Goal: Information Seeking & Learning: Learn about a topic

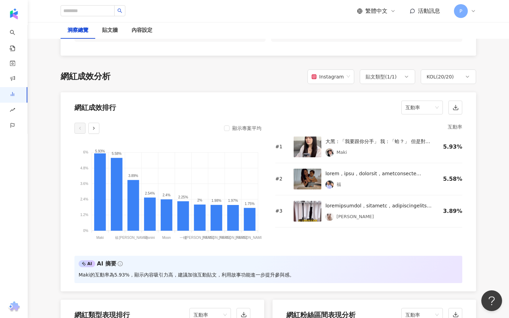
scroll to position [538, 0]
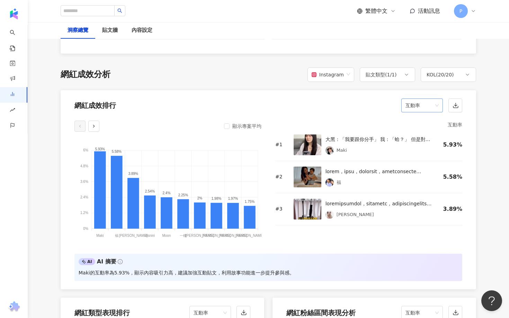
click at [425, 110] on span "互動率" at bounding box center [421, 105] width 33 height 13
click at [421, 168] on div "觀看數" at bounding box center [422, 168] width 30 height 8
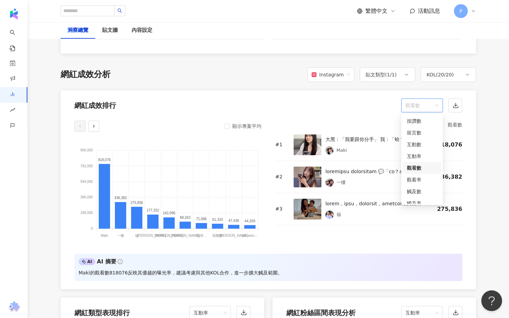
click at [423, 105] on span "觀看數" at bounding box center [421, 105] width 33 height 13
click at [424, 179] on div "觀看率" at bounding box center [422, 180] width 30 height 8
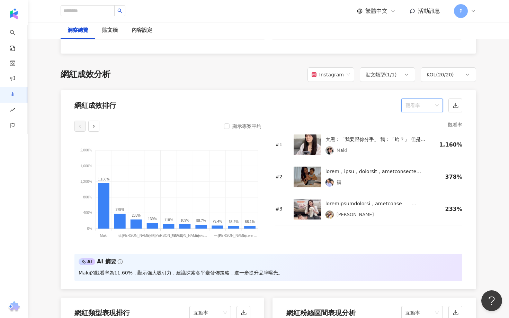
click at [426, 107] on span "觀看率" at bounding box center [421, 105] width 33 height 13
click at [413, 111] on span "觀看率" at bounding box center [421, 105] width 33 height 13
click at [421, 152] on div "互動率" at bounding box center [422, 157] width 39 height 12
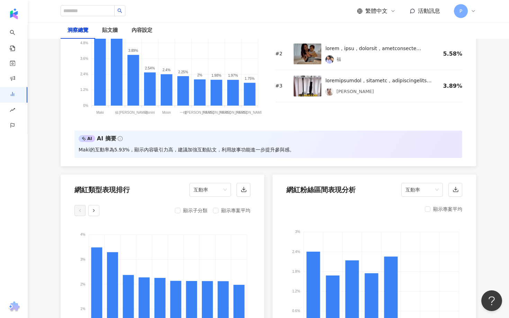
scroll to position [502, 0]
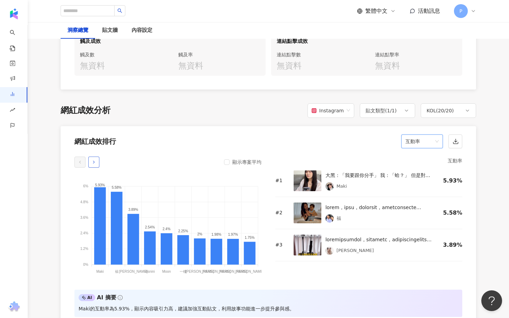
click at [97, 165] on button "button" at bounding box center [93, 162] width 11 height 11
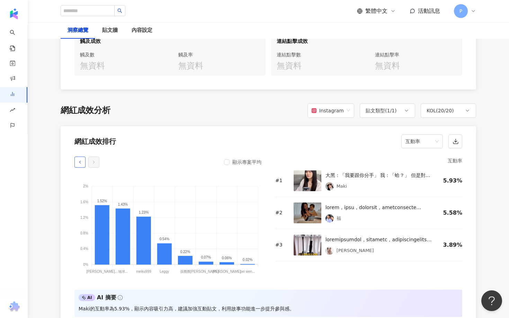
click at [76, 164] on button "button" at bounding box center [79, 162] width 11 height 11
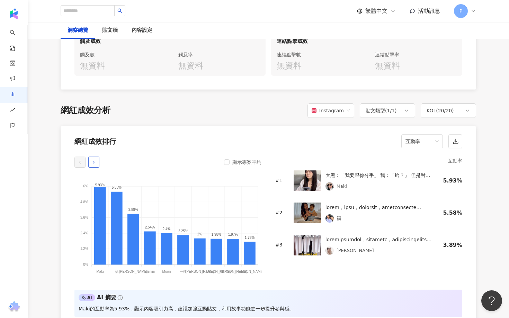
click at [91, 161] on icon "button" at bounding box center [93, 162] width 5 height 5
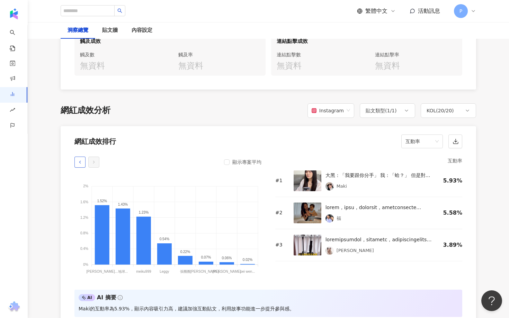
click at [76, 159] on button "button" at bounding box center [79, 162] width 11 height 11
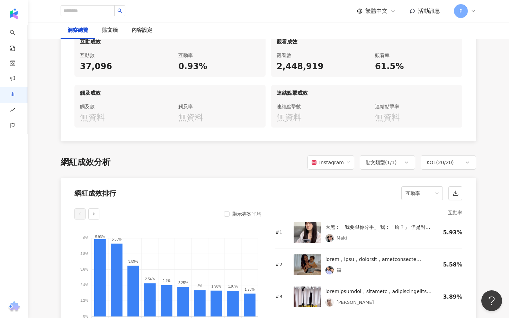
scroll to position [579, 0]
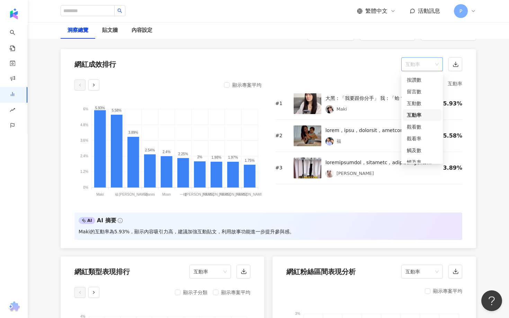
click at [413, 62] on span "互動率" at bounding box center [421, 64] width 33 height 13
click at [428, 125] on div "觀看數" at bounding box center [422, 127] width 30 height 8
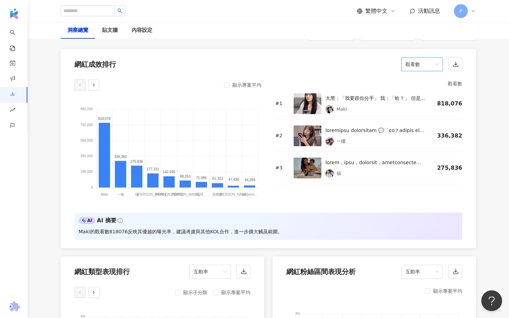
click at [416, 68] on span "觀看數" at bounding box center [421, 64] width 33 height 13
click at [417, 137] on div "觀看率" at bounding box center [422, 139] width 30 height 8
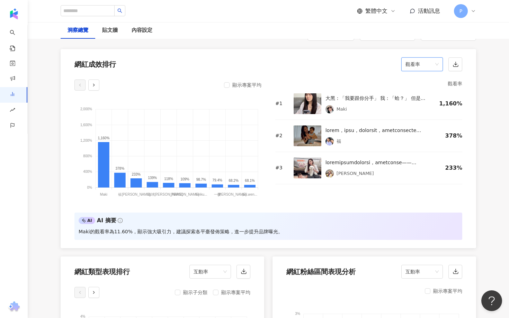
click at [410, 66] on span "觀看率" at bounding box center [421, 64] width 33 height 13
click at [433, 115] on div "互動率" at bounding box center [422, 115] width 30 height 8
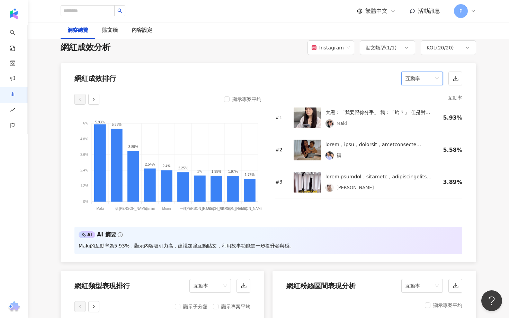
scroll to position [562, 0]
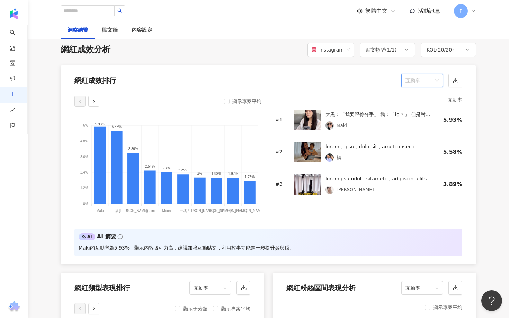
click at [428, 80] on span "互動率" at bounding box center [421, 80] width 33 height 13
click at [419, 154] on div "觀看率" at bounding box center [422, 155] width 30 height 8
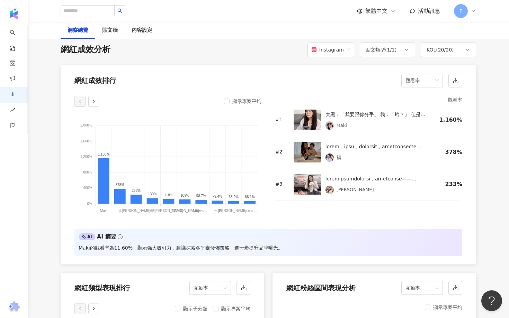
click at [395, 226] on div "顯示專案平均 2,000% 2,000% 1,600% 1,600% 1,200% 1,200% 800% 800% 400% 400% 0% 0% 1,16…" at bounding box center [268, 178] width 415 height 173
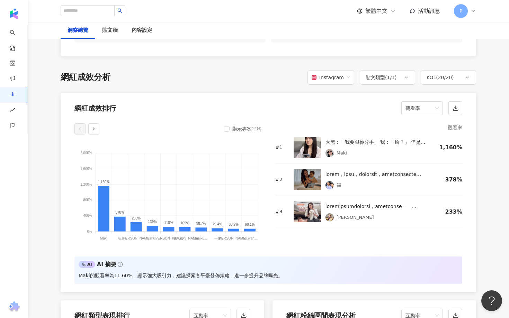
scroll to position [534, 0]
click at [453, 111] on icon "button" at bounding box center [455, 109] width 6 height 6
click at [204, 240] on tspan "meiku..." at bounding box center [201, 239] width 12 height 4
click at [238, 240] on tspan "徐凱..." at bounding box center [233, 239] width 31 height 4
click at [255, 239] on tspan "pei wen..." at bounding box center [249, 239] width 15 height 4
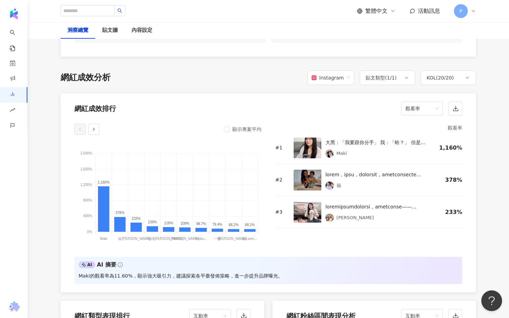
scroll to position [525, 0]
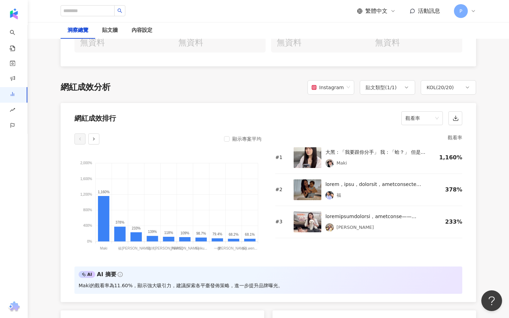
drag, startPoint x: 258, startPoint y: 215, endPoint x: 269, endPoint y: 215, distance: 11.4
click at [269, 215] on div "顯示專案平均 2,000% 2,000% 1,600% 1,600% 1,200% 1,200% 800% 800% 400% 400% 0% 0% 1,16…" at bounding box center [268, 196] width 388 height 125
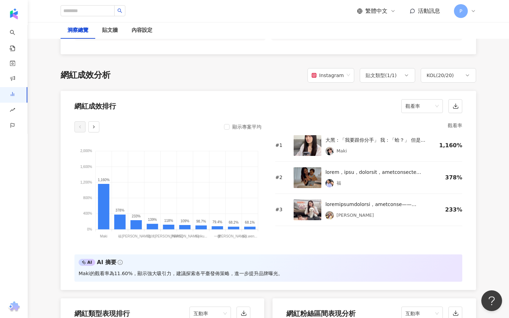
scroll to position [534, 0]
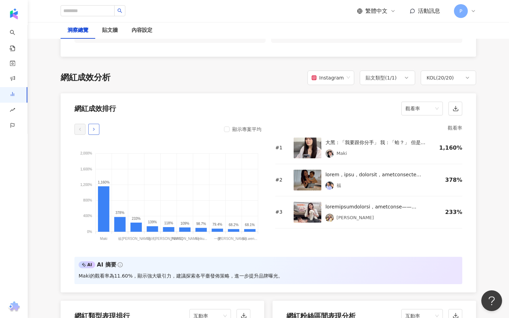
click at [93, 130] on icon "button" at bounding box center [93, 129] width 5 height 5
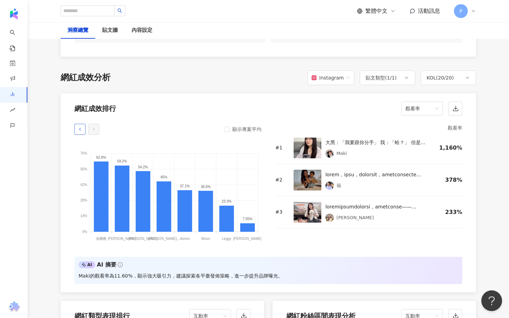
click at [82, 130] on icon "button" at bounding box center [80, 129] width 5 height 5
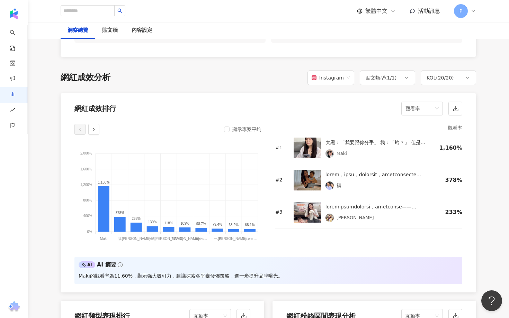
click at [397, 312] on div "網紅粉絲區間表現分析 互動率" at bounding box center [374, 314] width 204 height 26
click at [380, 78] on div "貼文類型 ( 1 / 1 )" at bounding box center [381, 78] width 31 height 8
click at [438, 79] on div "KOL ( 20 / 20 )" at bounding box center [439, 78] width 27 height 8
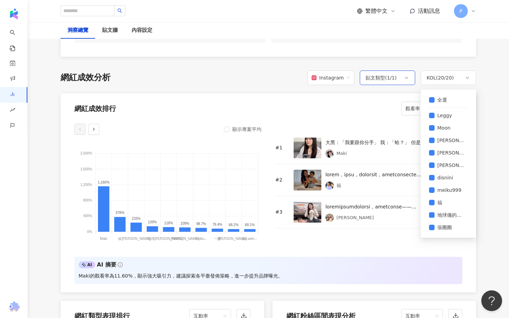
click at [387, 76] on div "貼文類型 ( 1 / 1 )" at bounding box center [381, 78] width 31 height 8
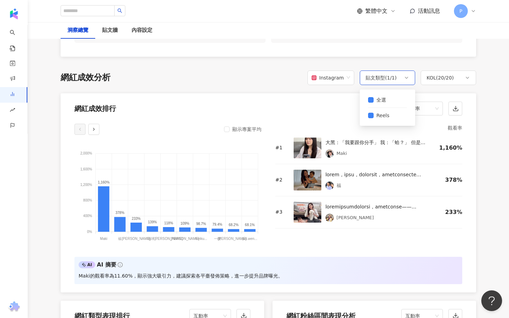
click at [387, 76] on div "貼文類型 ( 1 / 1 )" at bounding box center [381, 78] width 31 height 8
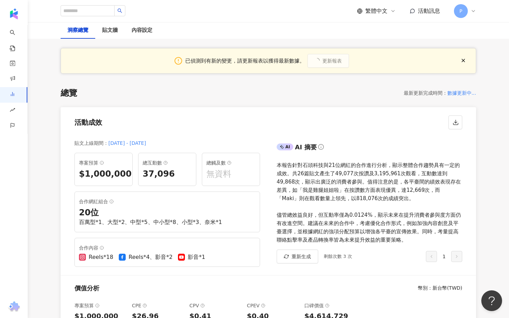
scroll to position [0, 0]
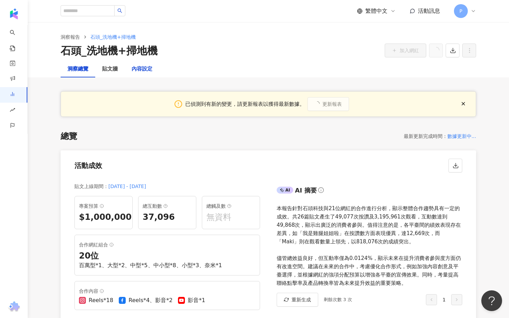
click at [138, 70] on div "內容設定" at bounding box center [142, 69] width 21 height 8
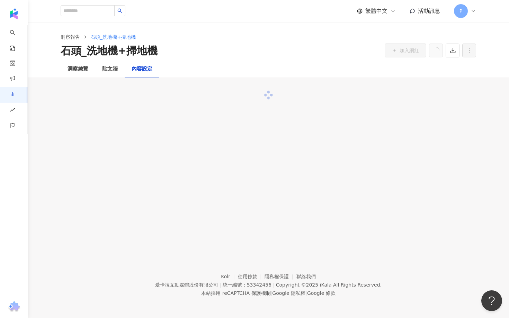
click at [141, 67] on div "內容設定" at bounding box center [142, 69] width 21 height 8
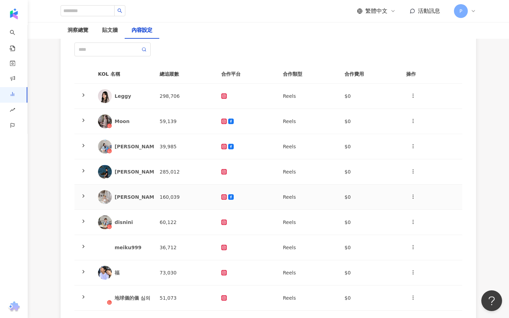
scroll to position [99, 0]
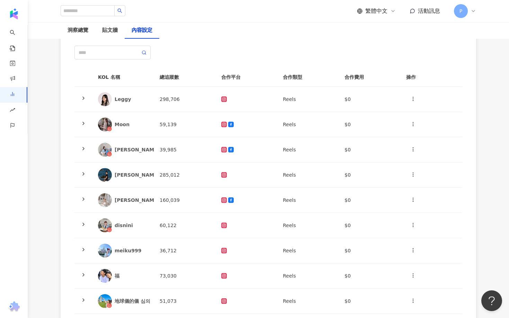
click at [165, 79] on th "總追蹤數" at bounding box center [185, 77] width 62 height 19
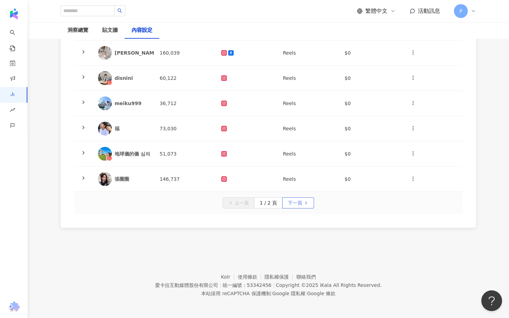
click at [290, 201] on span "下一頁" at bounding box center [295, 203] width 15 height 11
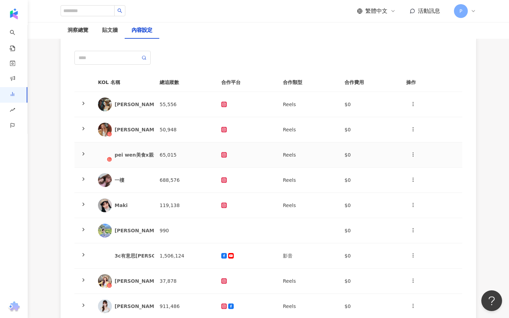
scroll to position [5, 0]
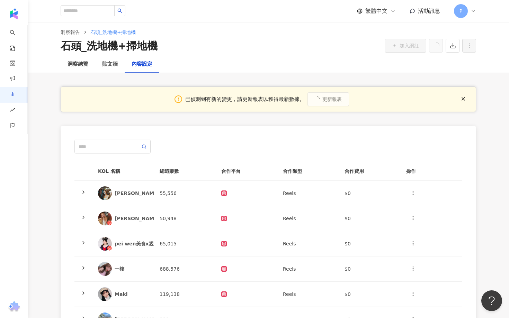
click at [173, 172] on th "總追蹤數" at bounding box center [185, 171] width 62 height 19
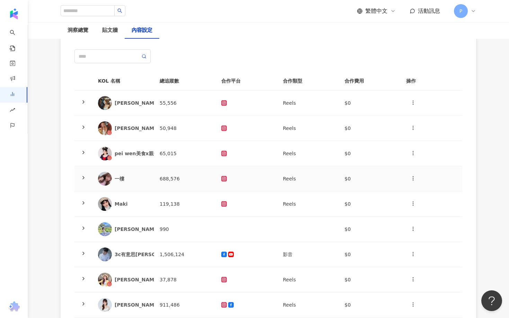
scroll to position [48, 0]
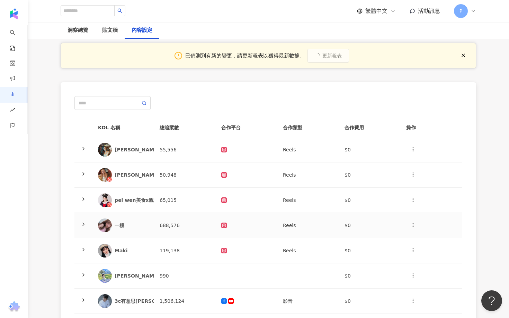
click at [83, 225] on icon at bounding box center [84, 225] width 6 height 6
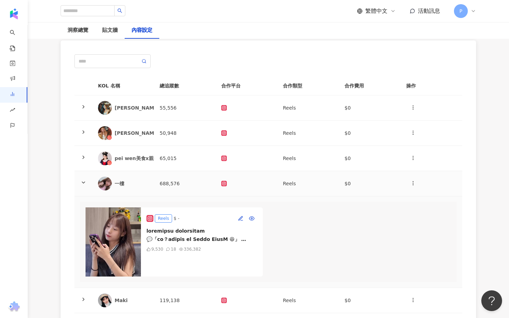
scroll to position [94, 0]
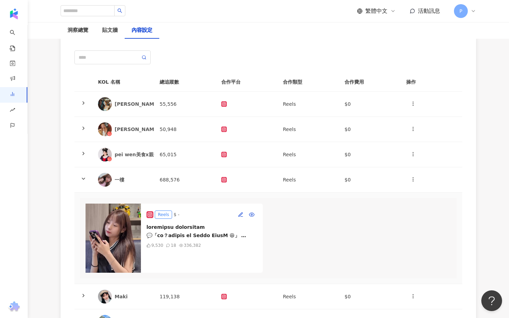
click at [114, 235] on img at bounding box center [112, 238] width 55 height 69
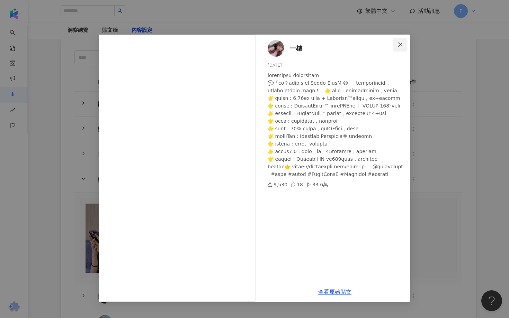
click at [397, 43] on icon "close" at bounding box center [400, 45] width 6 height 6
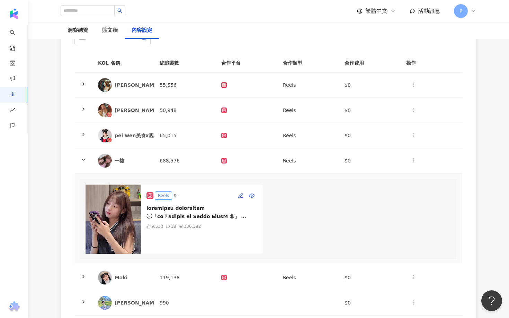
scroll to position [117, 0]
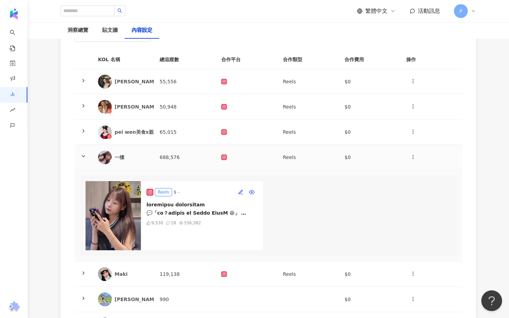
click at [82, 157] on icon at bounding box center [84, 157] width 6 height 6
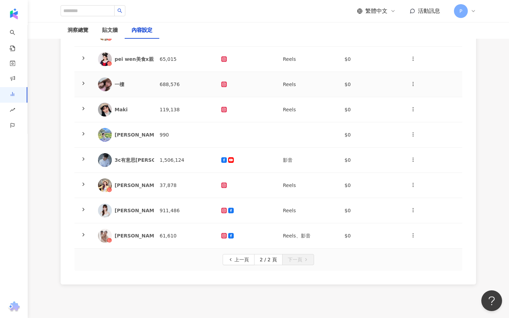
scroll to position [246, 0]
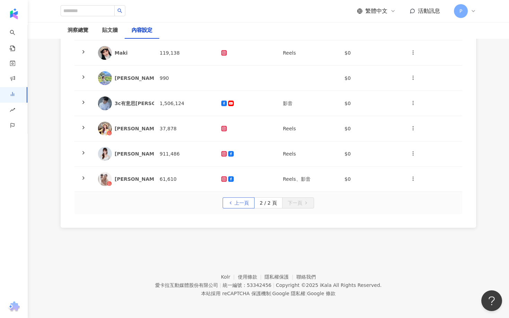
click at [235, 205] on span "上一頁" at bounding box center [241, 203] width 15 height 11
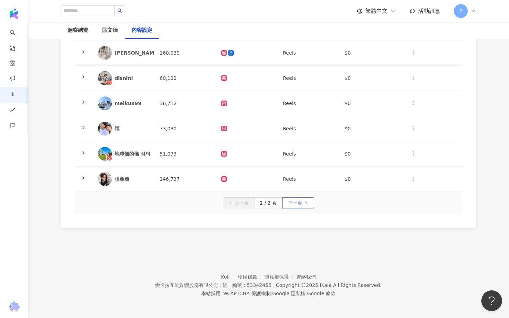
click at [296, 199] on span "下一頁" at bounding box center [295, 203] width 15 height 11
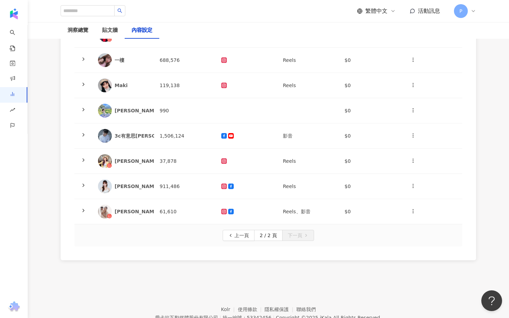
scroll to position [142, 0]
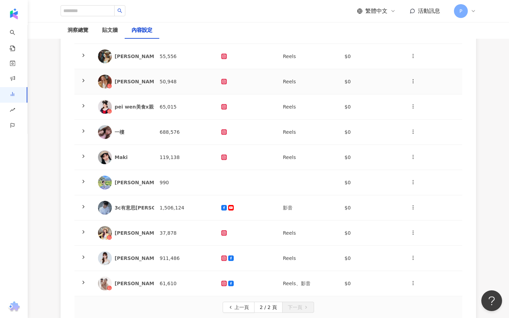
click at [83, 79] on polyline at bounding box center [83, 80] width 1 height 3
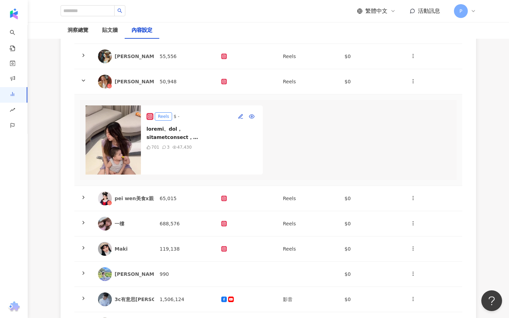
click at [116, 130] on img at bounding box center [112, 140] width 55 height 69
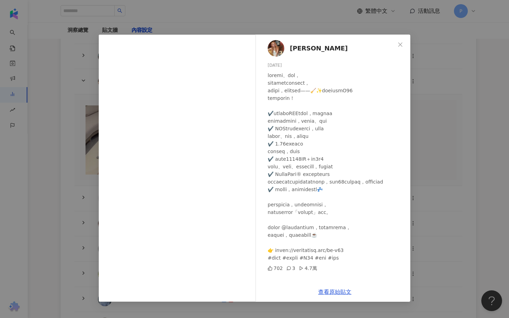
click at [90, 125] on div "恬恬 2025/6/18 702 3 4.7萬 查看原始貼文" at bounding box center [254, 159] width 509 height 318
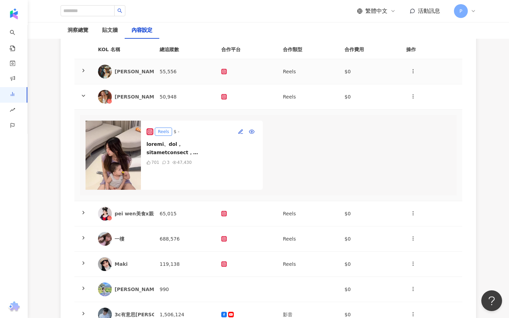
scroll to position [123, 0]
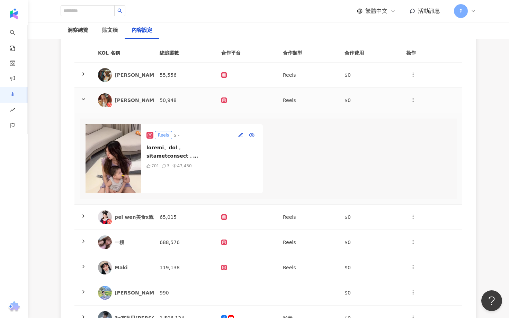
click at [83, 102] on span at bounding box center [84, 101] width 6 height 6
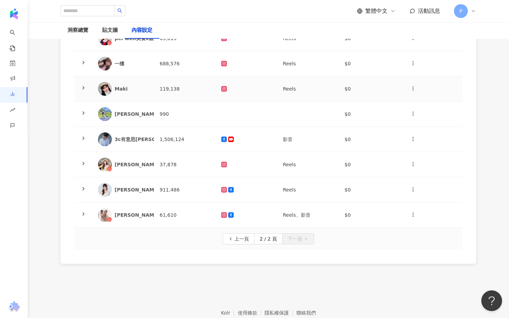
scroll to position [246, 0]
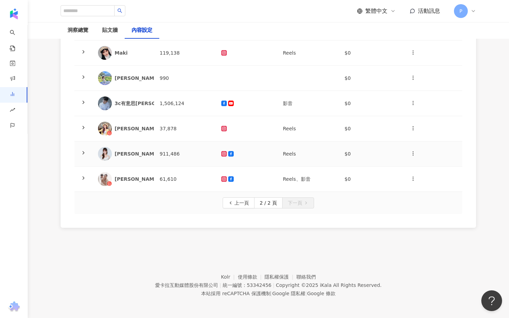
click at [84, 152] on icon at bounding box center [84, 153] width 6 height 6
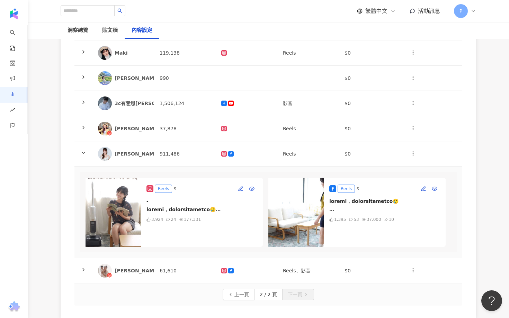
click at [293, 191] on img at bounding box center [295, 212] width 55 height 69
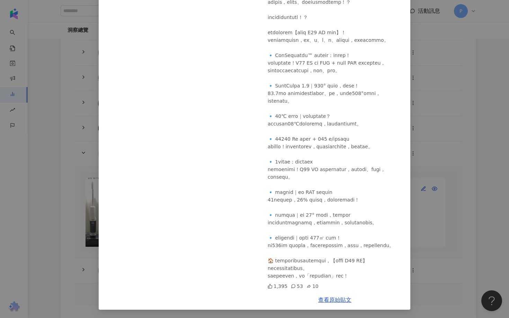
scroll to position [0, 0]
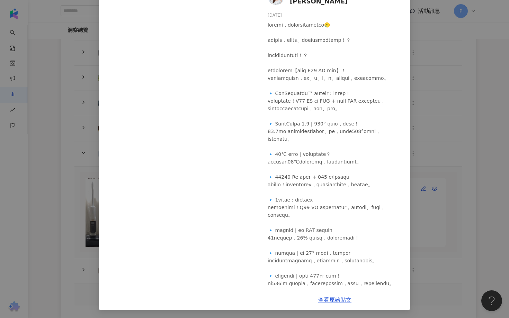
click at [432, 129] on div "徐凱希Cathy 2025/6/30 1,395 53 10 查看原始貼文" at bounding box center [254, 159] width 509 height 318
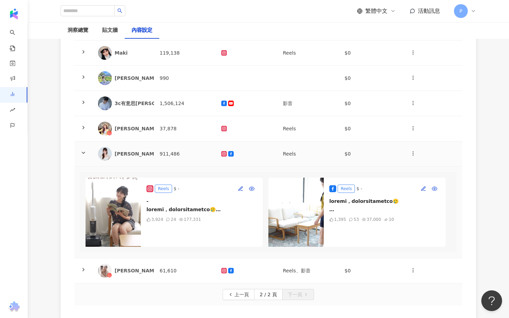
click at [84, 153] on icon at bounding box center [84, 153] width 6 height 6
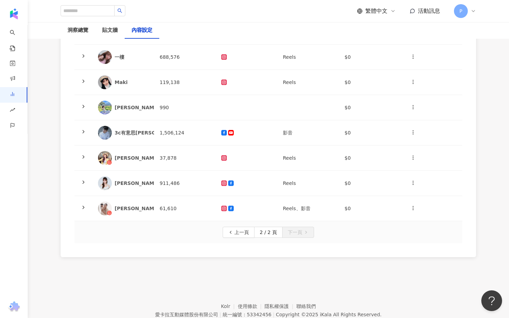
scroll to position [216, 0]
click at [238, 229] on span "上一頁" at bounding box center [241, 233] width 15 height 11
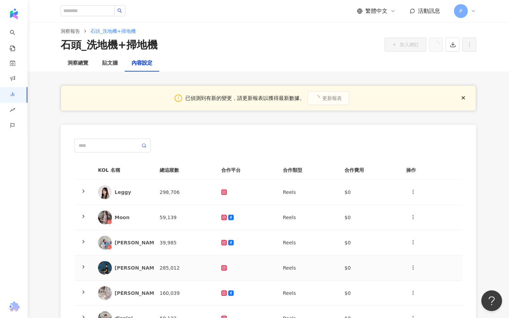
scroll to position [0, 0]
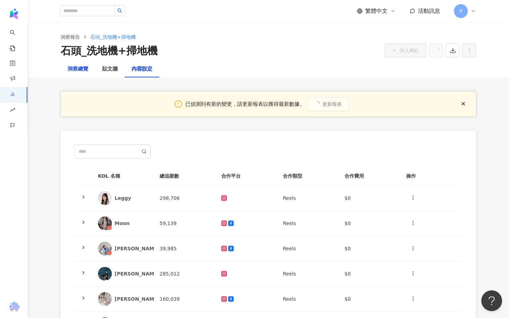
click at [87, 70] on div "洞察總覽" at bounding box center [77, 69] width 21 height 8
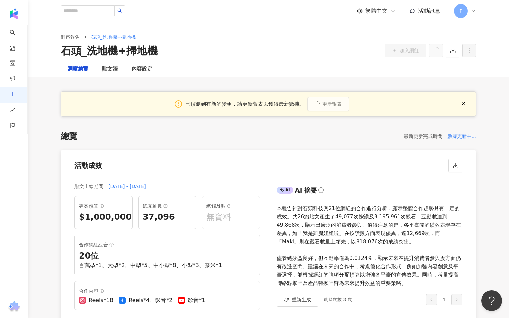
click at [109, 60] on div "洞察報告 石頭_洗地機+掃地機 石頭_洗地機+掃地機 加入網紅" at bounding box center [268, 41] width 481 height 39
click at [109, 68] on div "貼文牆" at bounding box center [110, 69] width 16 height 8
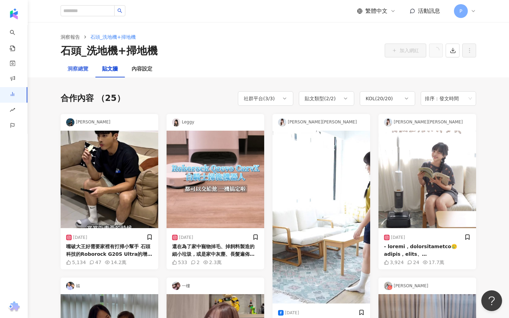
click at [92, 71] on div "洞察總覽" at bounding box center [78, 69] width 35 height 17
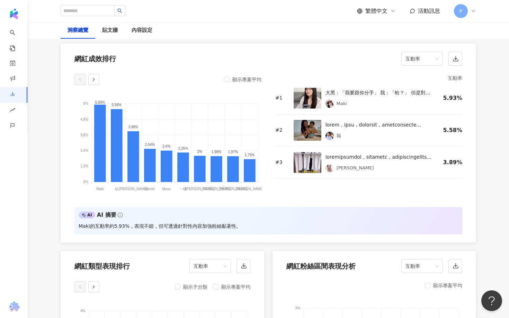
scroll to position [549, 0]
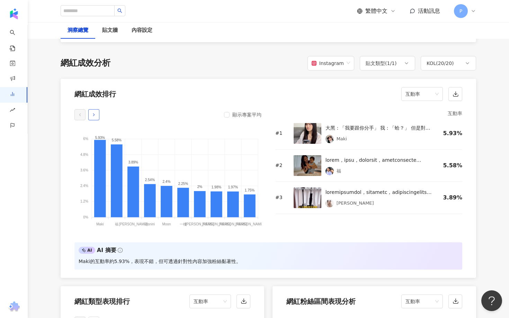
click at [90, 116] on button "button" at bounding box center [93, 114] width 11 height 11
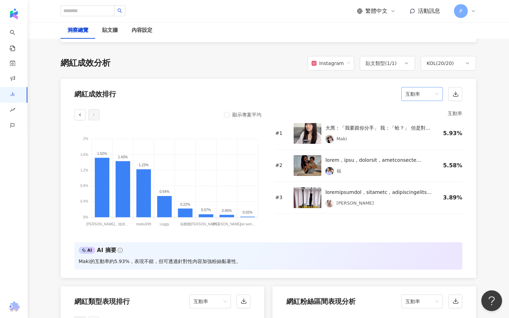
click at [411, 91] on span "互動率" at bounding box center [421, 94] width 33 height 13
click at [421, 158] on div "觀看數" at bounding box center [422, 157] width 30 height 8
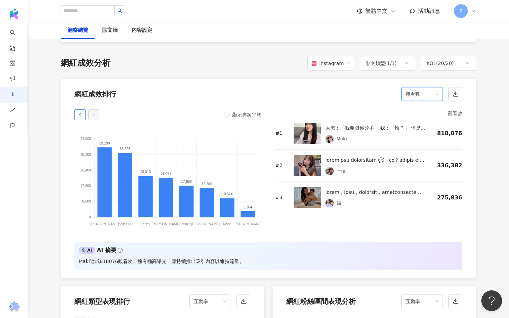
click at [79, 116] on icon "button" at bounding box center [80, 114] width 5 height 5
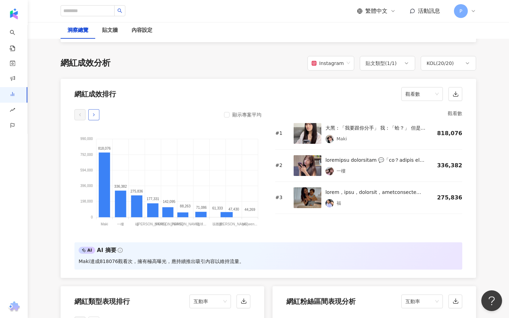
click at [91, 114] on icon "button" at bounding box center [93, 114] width 5 height 5
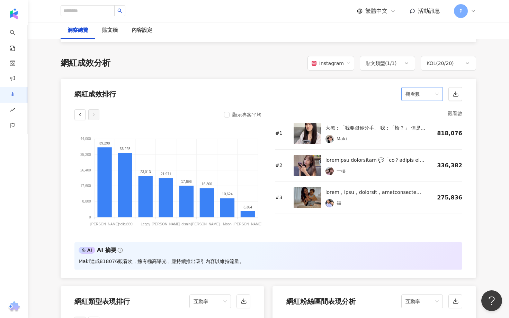
click at [408, 87] on div "觀看數" at bounding box center [422, 94] width 42 height 14
click at [426, 168] on div "觀看率" at bounding box center [422, 169] width 30 height 8
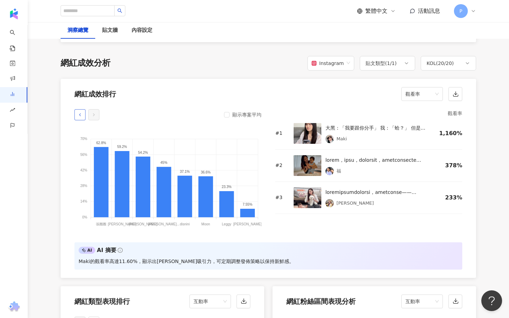
click at [77, 115] on button "button" at bounding box center [79, 114] width 11 height 11
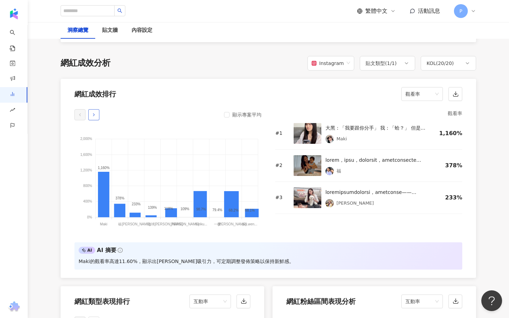
click at [91, 115] on icon "button" at bounding box center [93, 114] width 5 height 5
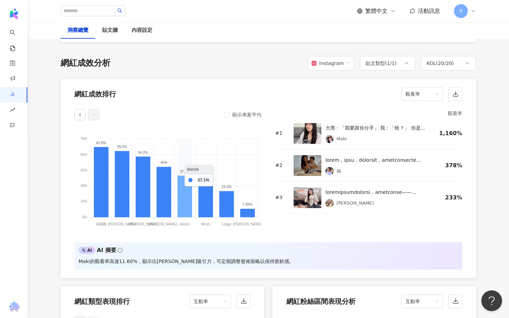
click at [187, 181] on icon at bounding box center [185, 197] width 15 height 42
click at [185, 193] on icon at bounding box center [185, 197] width 15 height 42
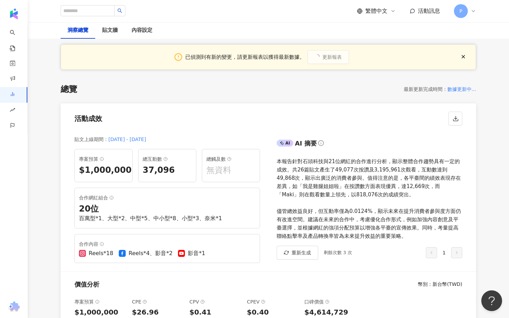
scroll to position [0, 0]
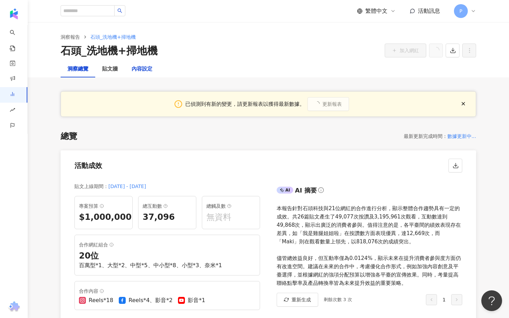
click at [148, 69] on div "內容設定" at bounding box center [142, 69] width 21 height 8
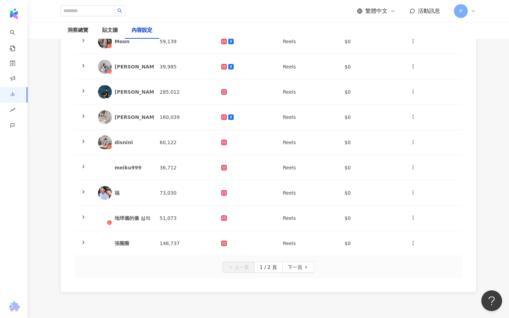
scroll to position [191, 0]
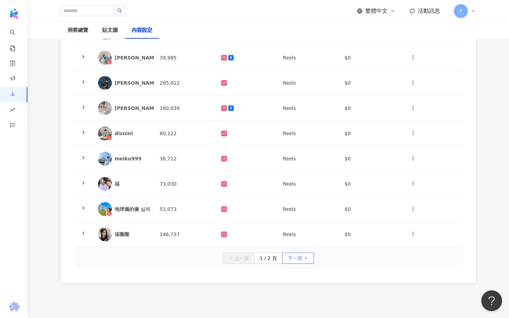
click at [294, 256] on span "下一頁" at bounding box center [295, 258] width 15 height 11
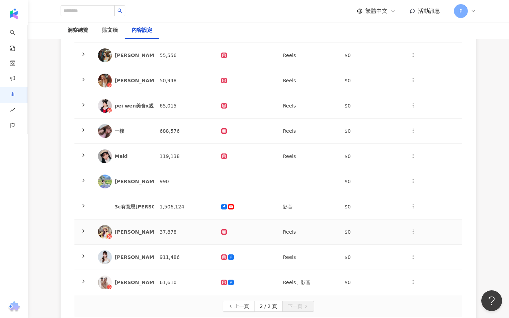
scroll to position [138, 0]
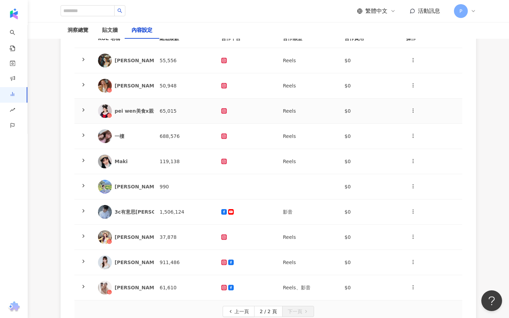
click at [84, 109] on icon at bounding box center [84, 110] width 6 height 6
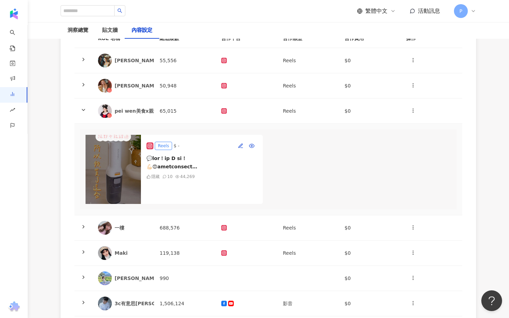
click at [125, 169] on img at bounding box center [112, 169] width 55 height 69
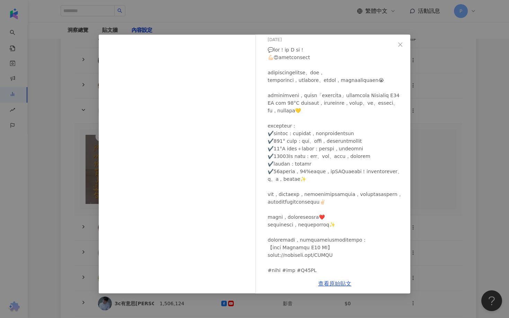
scroll to position [0, 0]
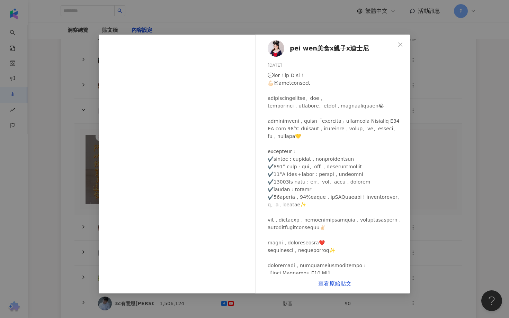
click at [429, 160] on div "pei wen美食x親子x迪士尼 2025/5/16 隱藏 10 4.4萬 查看原始貼文" at bounding box center [254, 159] width 509 height 318
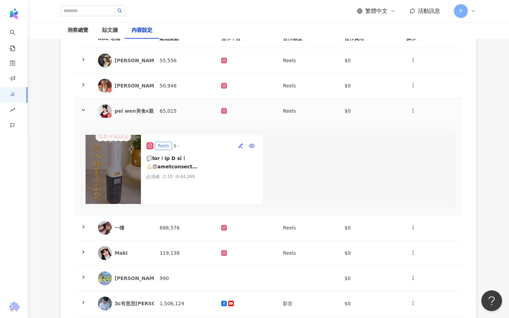
click at [147, 112] on div "pei wen美食x親子x迪士尼" at bounding box center [146, 111] width 62 height 7
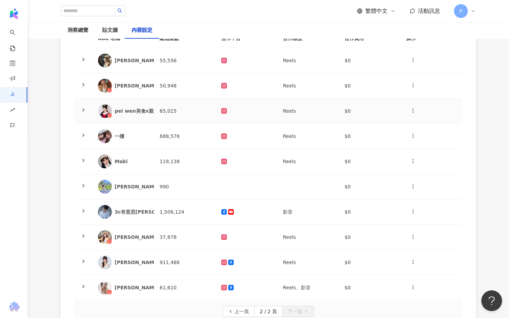
click at [147, 112] on div "pei wen美食x親子x迪士尼" at bounding box center [146, 111] width 62 height 7
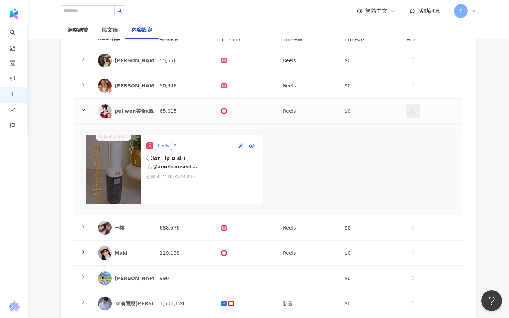
click at [415, 110] on icon "button" at bounding box center [413, 111] width 6 height 6
click at [225, 109] on rect at bounding box center [224, 111] width 4 height 4
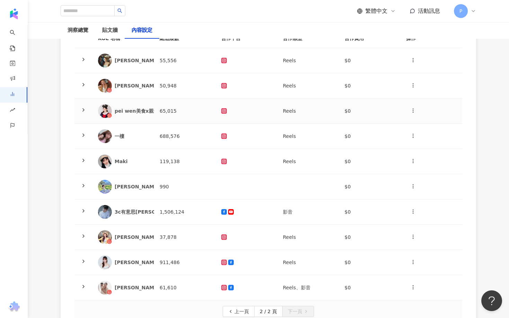
click at [225, 109] on rect at bounding box center [224, 111] width 4 height 4
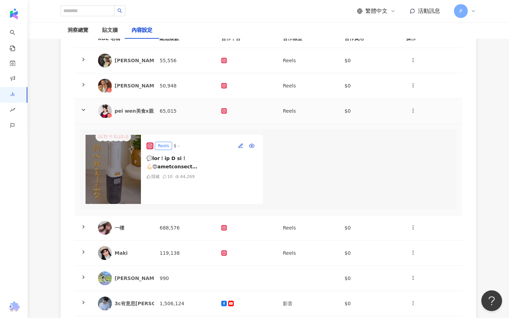
click at [115, 108] on div "pei wen美食x親子x迪士尼" at bounding box center [146, 111] width 62 height 7
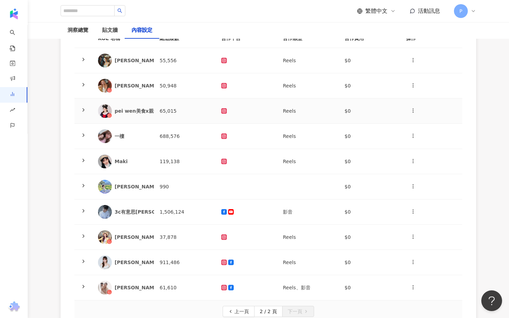
click at [115, 108] on div "pei wen美食x親子x迪士尼" at bounding box center [146, 111] width 62 height 7
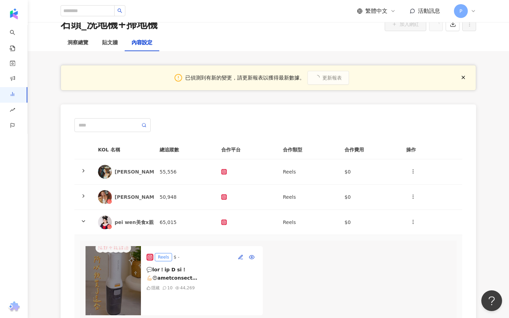
scroll to position [23, 0]
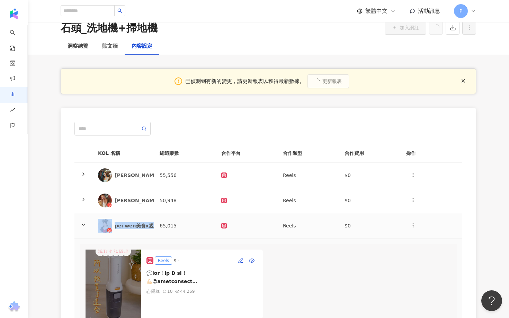
drag, startPoint x: 158, startPoint y: 225, endPoint x: 113, endPoint y: 225, distance: 45.0
click at [113, 225] on tr "pei wen美食x親子x迪士尼 65,015 Reels $0" at bounding box center [268, 226] width 388 height 25
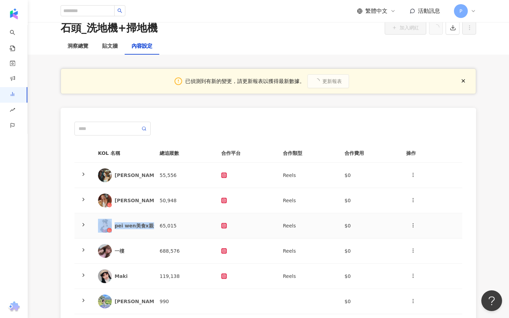
copy div "pei wen美食x親子x迪士尼"
click at [54, 207] on div "已偵測到有新的變更，請更新報表以獲得最新數據。 更新報表 KOL 名稱 總追蹤數 合作平台 合作類型 合作費用 操作 凃佳宜 JenniferTu 55,55…" at bounding box center [268, 260] width 443 height 411
drag, startPoint x: 114, startPoint y: 222, endPoint x: 160, endPoint y: 223, distance: 45.4
click at [160, 223] on tr "pei wen美食x親子x迪士尼 65,015 Reels $0" at bounding box center [268, 226] width 388 height 25
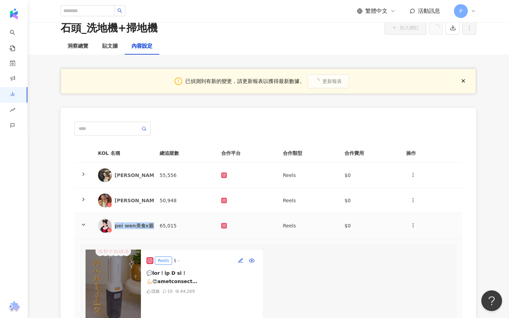
copy div "pei wen美食x親子x迪士尼"
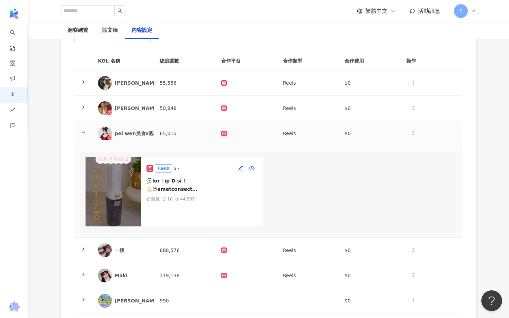
click at [84, 133] on icon at bounding box center [84, 133] width 6 height 6
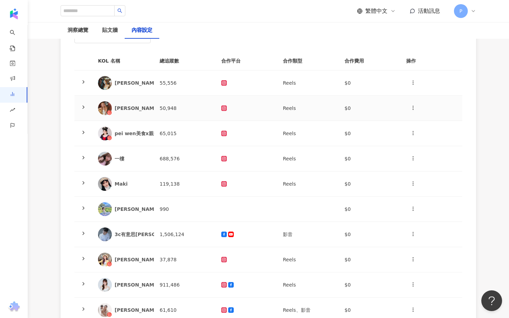
scroll to position [0, 0]
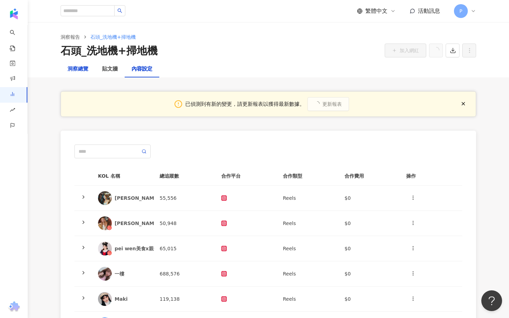
click at [87, 67] on div "洞察總覽" at bounding box center [77, 69] width 21 height 8
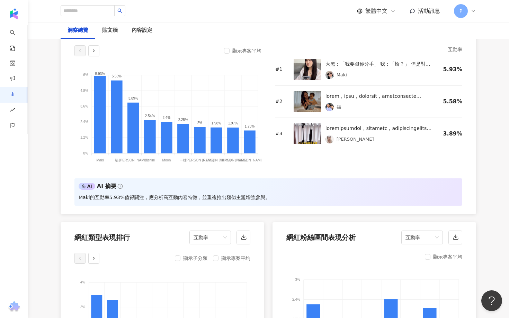
scroll to position [510, 0]
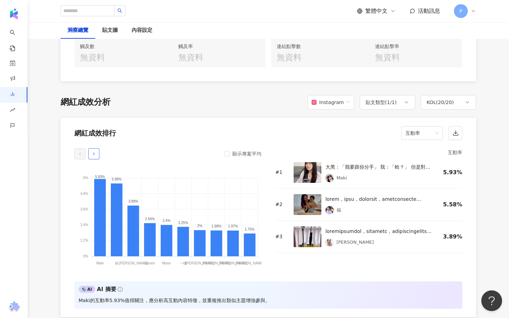
click at [93, 152] on icon "button" at bounding box center [93, 154] width 5 height 5
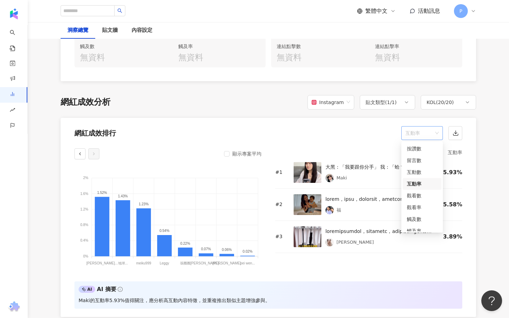
click at [416, 135] on span "互動率" at bounding box center [421, 133] width 33 height 13
drag, startPoint x: 417, startPoint y: 197, endPoint x: 418, endPoint y: 209, distance: 12.5
click at [418, 209] on div "按讚數 留言數 互動數 互動率 觀看數 觀看率 觸及數 觸及率 連結點擊數 連結點擊率" at bounding box center [422, 202] width 39 height 118
click at [418, 209] on div "觀看率" at bounding box center [422, 208] width 30 height 8
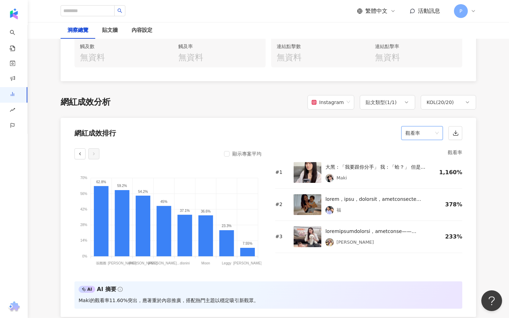
click at [426, 135] on span "觀看率" at bounding box center [421, 133] width 33 height 13
click at [423, 184] on div "互動率" at bounding box center [422, 184] width 30 height 8
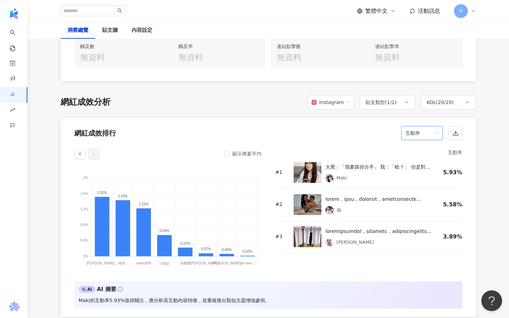
click at [424, 127] on span "互動率" at bounding box center [421, 133] width 33 height 13
click at [421, 197] on div "觀看數" at bounding box center [422, 196] width 30 height 8
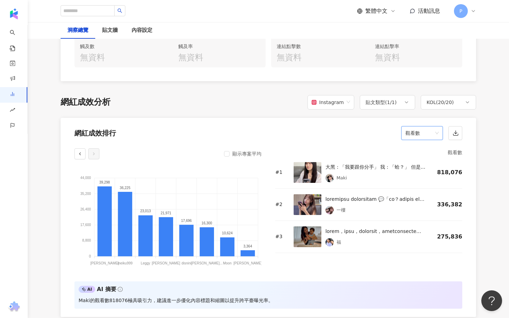
click at [431, 135] on span "觀看數" at bounding box center [421, 133] width 33 height 13
click at [425, 209] on div "觀看率" at bounding box center [422, 208] width 30 height 8
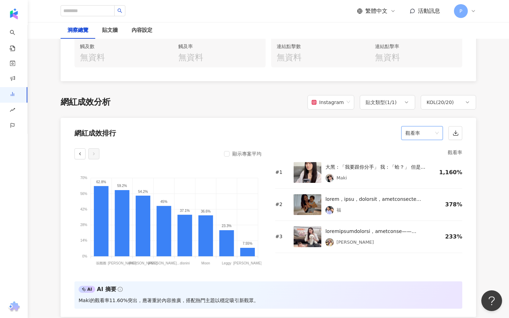
click at [425, 209] on div "福" at bounding box center [379, 210] width 109 height 8
click at [81, 153] on icon "button" at bounding box center [80, 154] width 5 height 5
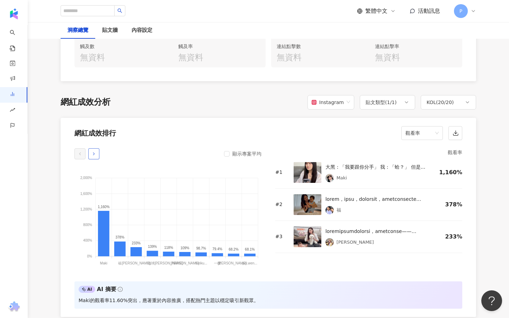
click at [92, 155] on icon "button" at bounding box center [93, 154] width 5 height 5
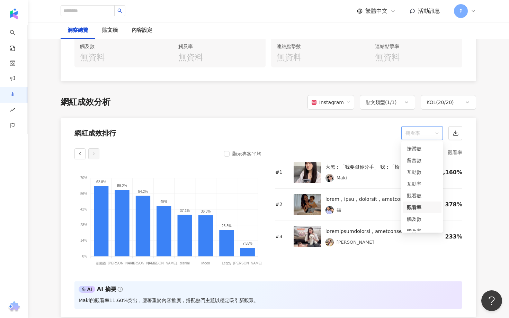
click at [409, 130] on span "觀看率" at bounding box center [421, 133] width 33 height 13
click at [420, 180] on div "互動率" at bounding box center [422, 184] width 30 height 8
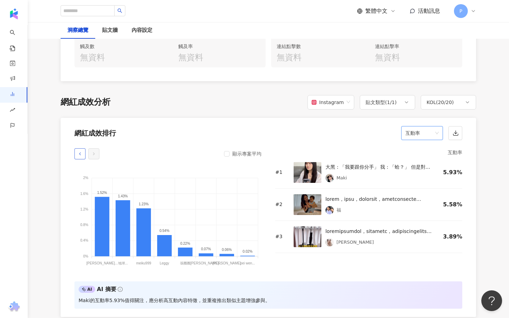
click at [84, 153] on button "button" at bounding box center [79, 153] width 11 height 11
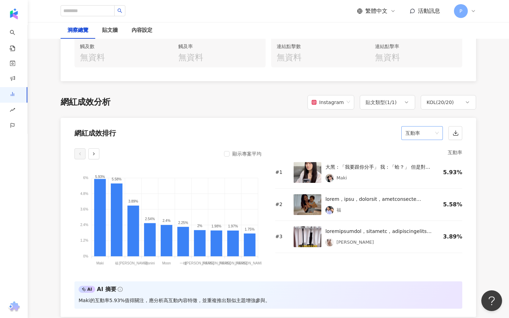
click at [434, 132] on span "互動率" at bounding box center [421, 133] width 33 height 13
click at [99, 154] on div "顯示專案平均" at bounding box center [167, 153] width 187 height 11
click at [96, 154] on button "button" at bounding box center [93, 153] width 11 height 11
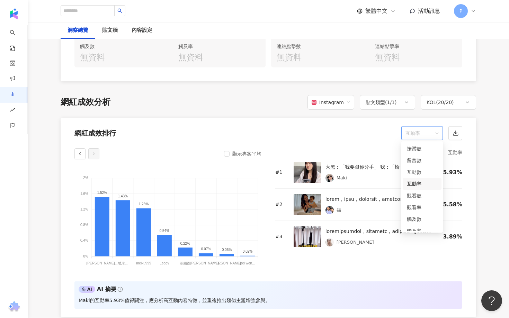
click at [427, 137] on span "互動率" at bounding box center [421, 133] width 33 height 13
click at [428, 202] on div "觀看率" at bounding box center [422, 208] width 39 height 12
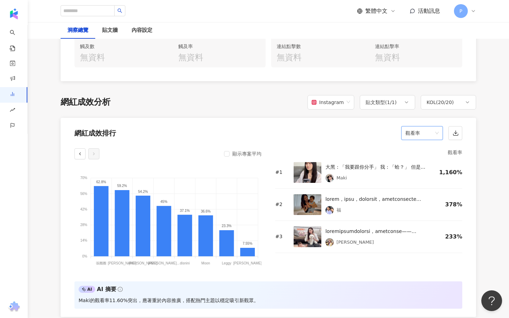
click at [408, 130] on span "觀看率" at bounding box center [421, 133] width 33 height 13
click at [422, 186] on div "互動率" at bounding box center [422, 184] width 30 height 8
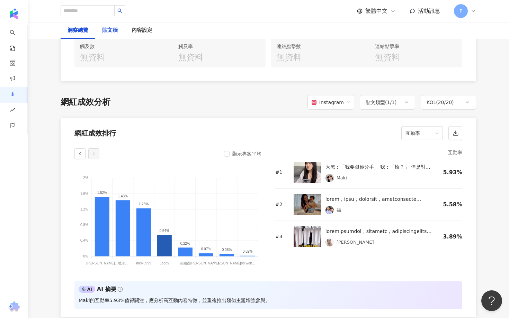
click at [112, 28] on div "貼文牆" at bounding box center [110, 30] width 16 height 8
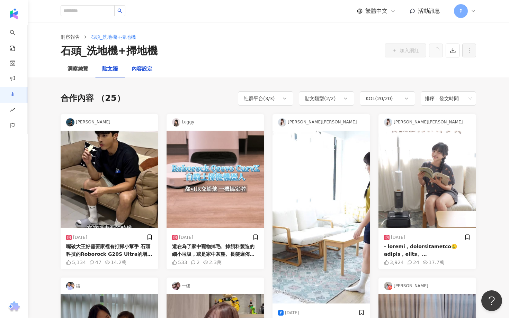
click at [145, 66] on div "內容設定" at bounding box center [142, 69] width 21 height 8
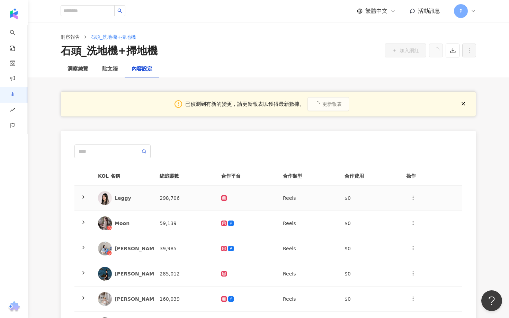
click at [83, 197] on icon at bounding box center [84, 198] width 6 height 6
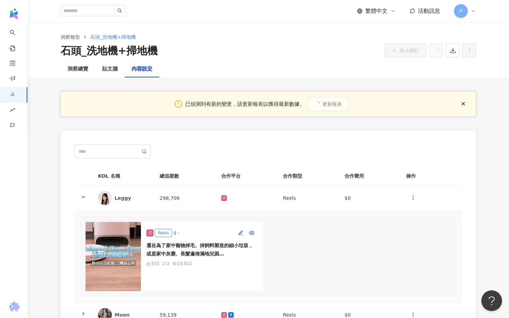
click at [126, 252] on img at bounding box center [112, 256] width 55 height 69
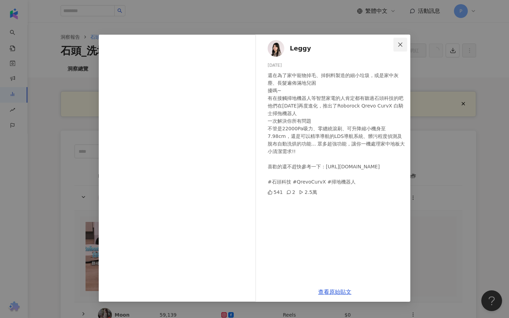
click at [402, 40] on button "Close" at bounding box center [400, 45] width 14 height 14
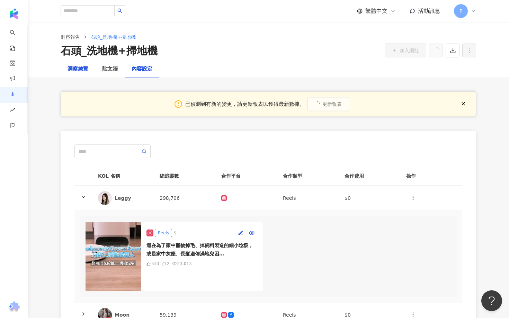
click at [84, 72] on div "洞察總覽" at bounding box center [77, 69] width 21 height 8
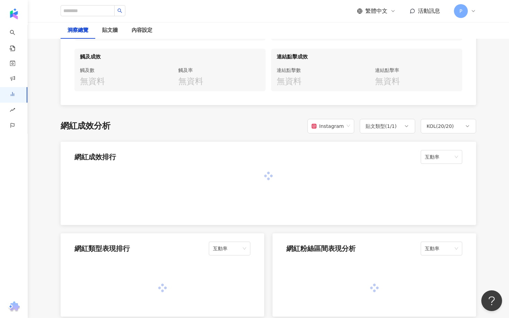
scroll to position [533, 0]
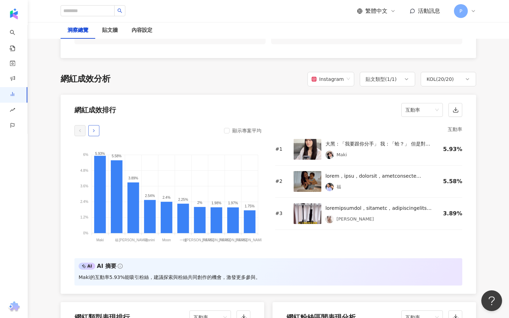
click at [97, 129] on button "button" at bounding box center [93, 130] width 11 height 11
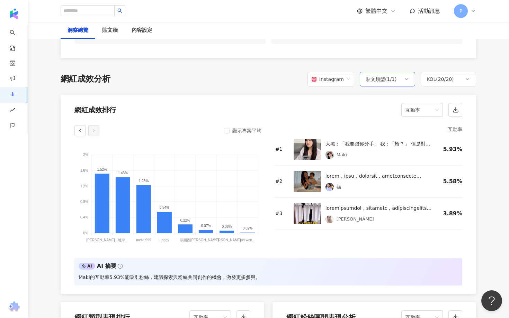
click at [387, 83] on div "貼文類型 ( 1 / 1 )" at bounding box center [381, 79] width 31 height 8
click at [387, 82] on div "貼文類型 ( 1 / 1 )" at bounding box center [381, 79] width 31 height 8
click at [412, 106] on span "互動率" at bounding box center [421, 109] width 33 height 13
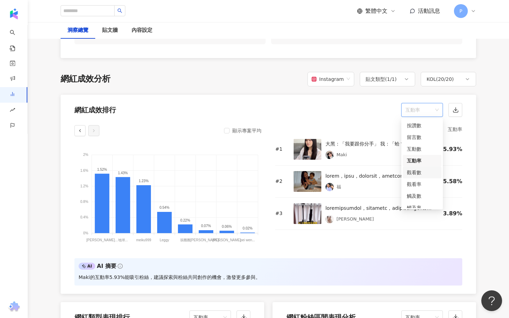
scroll to position [2, 0]
click at [414, 184] on div "觀看率" at bounding box center [422, 183] width 30 height 8
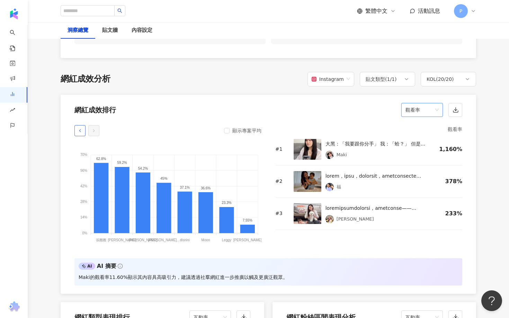
click at [82, 135] on button "button" at bounding box center [79, 130] width 11 height 11
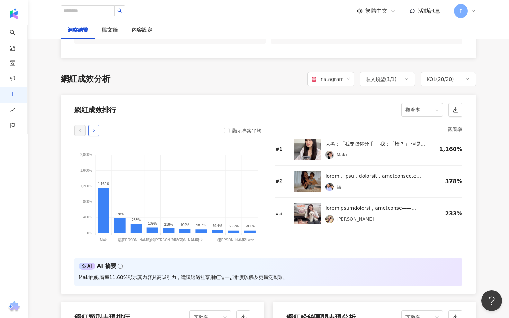
click at [90, 134] on button "button" at bounding box center [93, 130] width 11 height 11
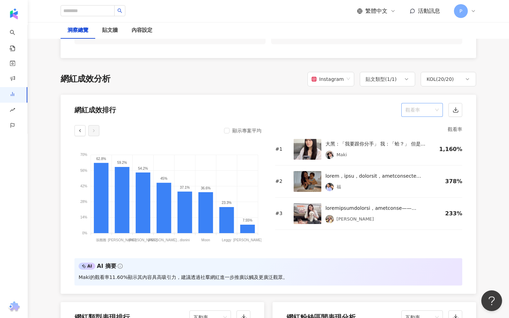
click at [414, 104] on span "觀看率" at bounding box center [421, 109] width 33 height 13
click at [423, 161] on div "互動率" at bounding box center [422, 159] width 30 height 8
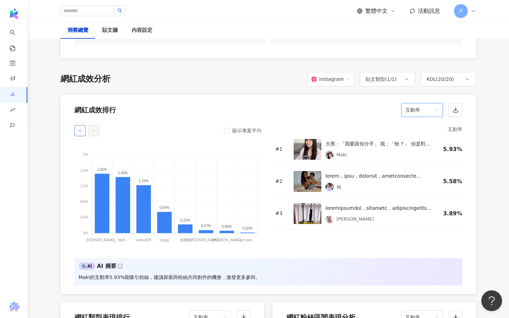
click at [82, 131] on icon "button" at bounding box center [80, 130] width 5 height 5
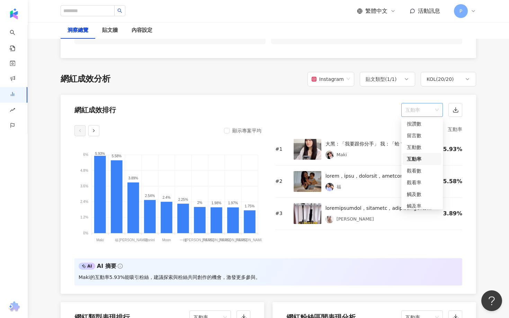
click at [426, 107] on span "互動率" at bounding box center [421, 109] width 33 height 13
click at [423, 170] on div "觀看數" at bounding box center [422, 171] width 30 height 8
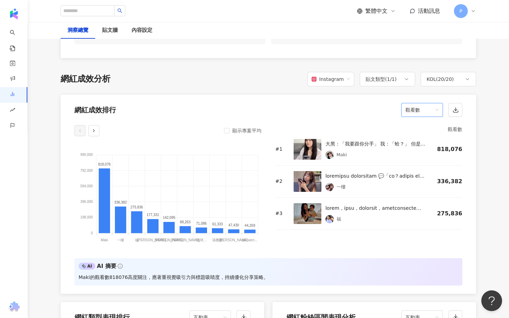
click at [414, 112] on span "觀看數" at bounding box center [421, 109] width 33 height 13
click at [425, 185] on div "觀看率" at bounding box center [422, 183] width 30 height 8
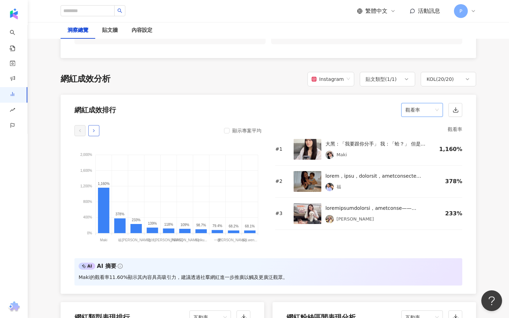
click at [91, 129] on button "button" at bounding box center [93, 130] width 11 height 11
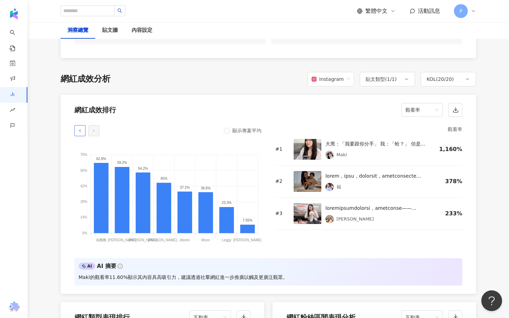
click at [81, 129] on icon "button" at bounding box center [80, 130] width 5 height 5
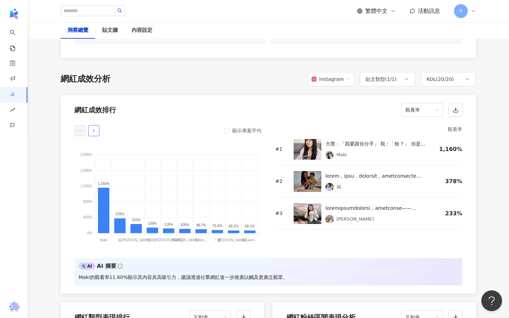
click at [90, 129] on button "button" at bounding box center [93, 130] width 11 height 11
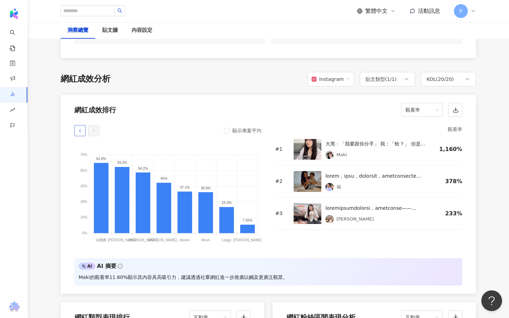
click at [79, 136] on button "button" at bounding box center [79, 130] width 11 height 11
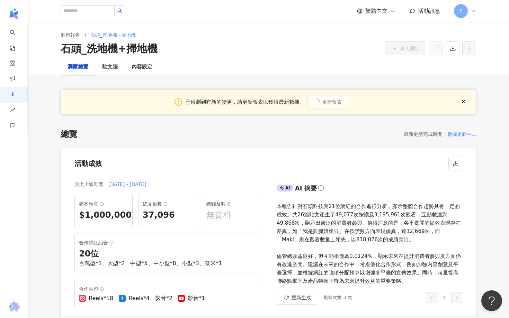
scroll to position [0, 0]
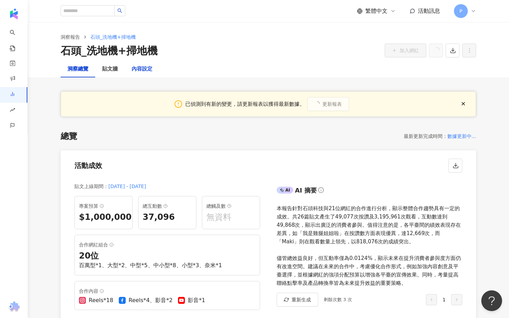
click at [140, 70] on div "內容設定" at bounding box center [142, 69] width 21 height 8
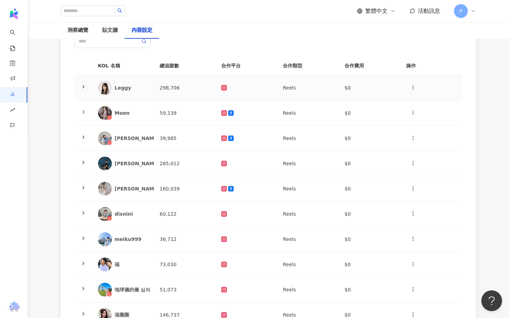
scroll to position [246, 0]
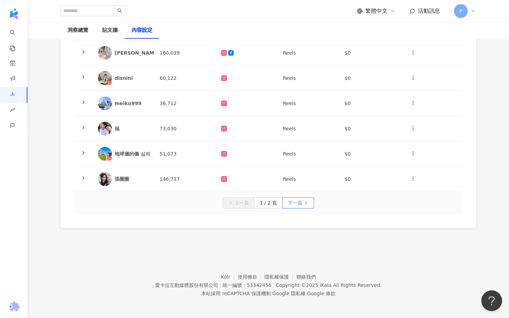
click at [297, 202] on span "下一頁" at bounding box center [295, 203] width 15 height 11
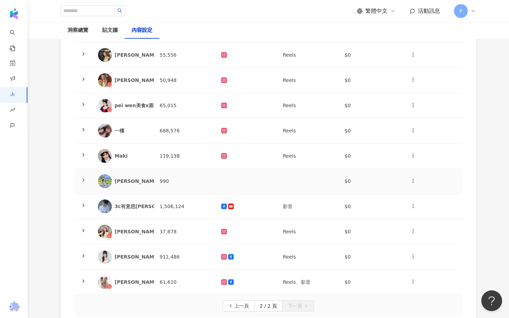
scroll to position [144, 0]
click at [83, 79] on icon at bounding box center [84, 79] width 6 height 6
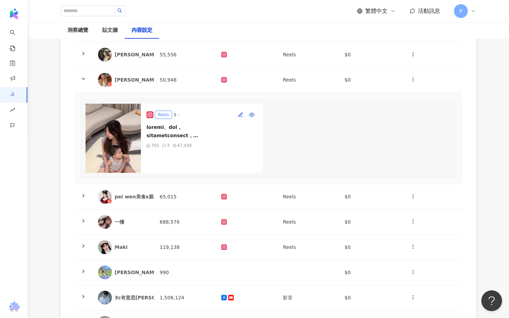
click at [116, 138] on img at bounding box center [112, 138] width 55 height 69
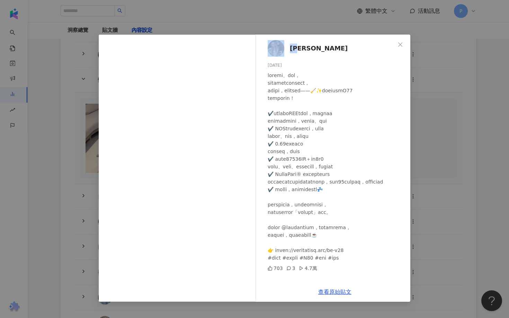
drag, startPoint x: 304, startPoint y: 48, endPoint x: 280, endPoint y: 48, distance: 24.6
click at [280, 48] on div "恬恬 2025/6/18 703 3 4.7萬" at bounding box center [334, 159] width 151 height 248
copy link "恬恬"
click at [400, 42] on icon "close" at bounding box center [400, 45] width 6 height 6
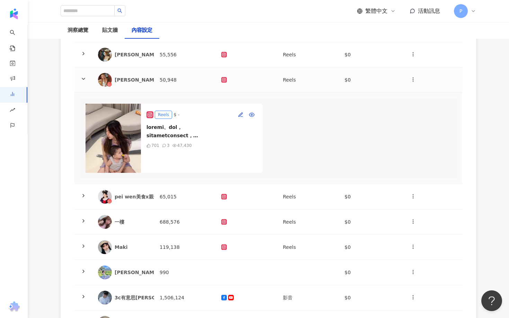
scroll to position [0, 0]
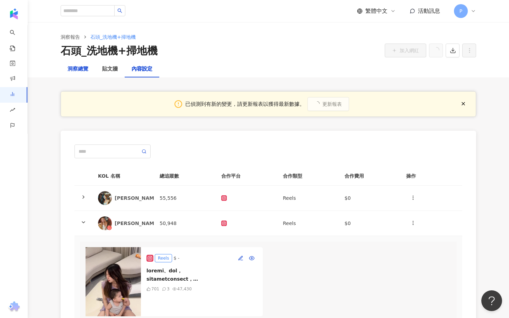
click at [78, 69] on div "洞察總覽" at bounding box center [77, 69] width 21 height 8
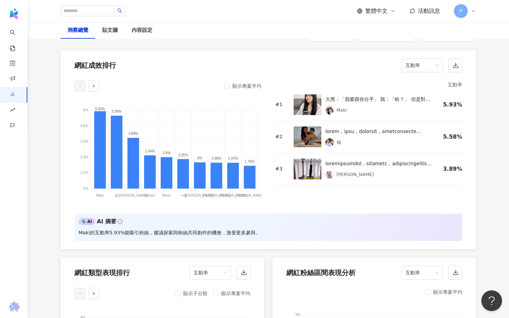
scroll to position [573, 0]
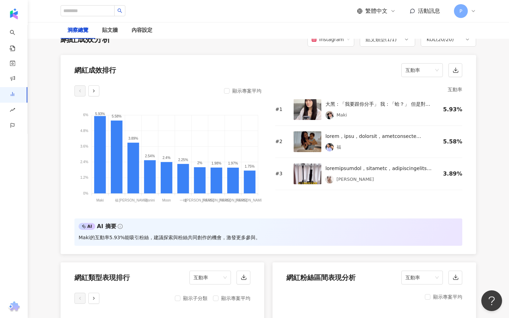
click at [224, 89] on div "顯示專案平均" at bounding box center [167, 90] width 187 height 11
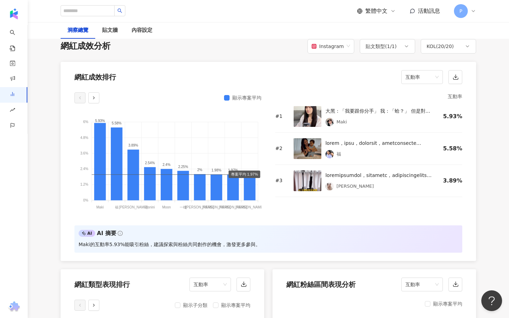
scroll to position [565, 0]
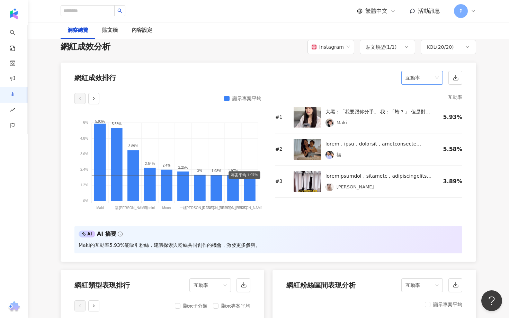
click at [415, 73] on span "互動率" at bounding box center [421, 77] width 33 height 13
click at [421, 151] on div "觀看率" at bounding box center [422, 152] width 30 height 8
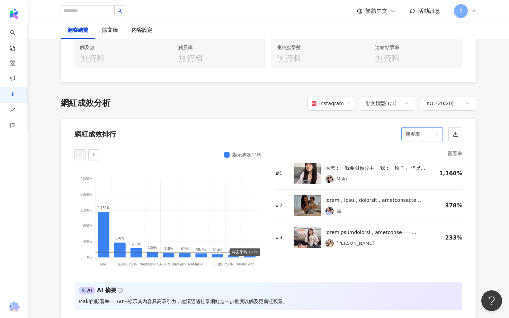
scroll to position [508, 0]
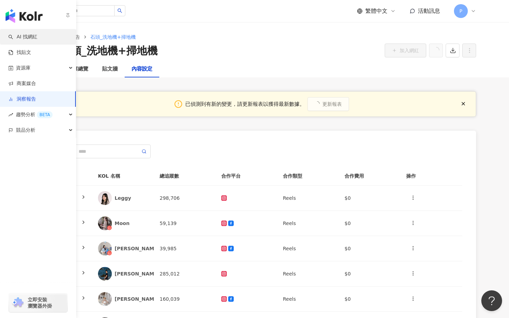
click at [20, 36] on link "AI 找網紅" at bounding box center [22, 37] width 29 height 7
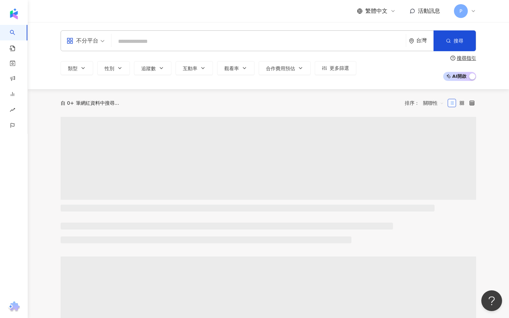
click at [131, 45] on input "search" at bounding box center [258, 41] width 289 height 13
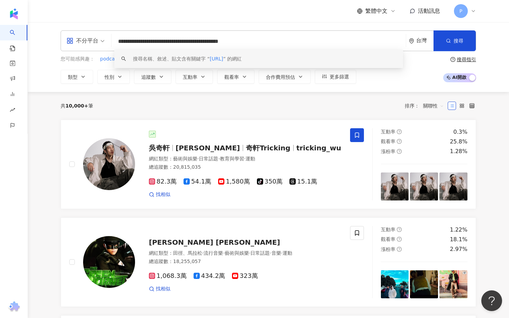
drag, startPoint x: 249, startPoint y: 39, endPoint x: 76, endPoint y: 24, distance: 172.6
click at [76, 25] on div "**********" at bounding box center [268, 57] width 481 height 70
paste input "search"
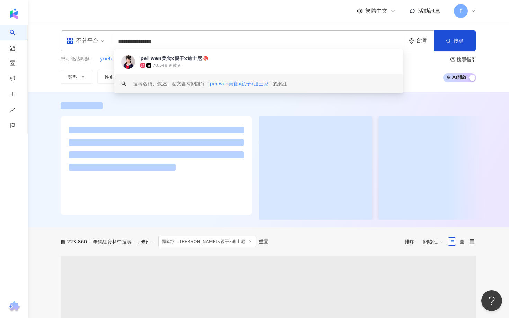
click at [251, 83] on span "pei wen美食x親子x迪士尼" at bounding box center [239, 84] width 58 height 6
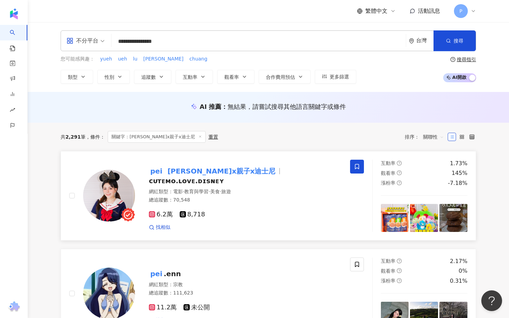
click at [179, 177] on mark "wen美食x親子x迪士尼" at bounding box center [221, 171] width 111 height 11
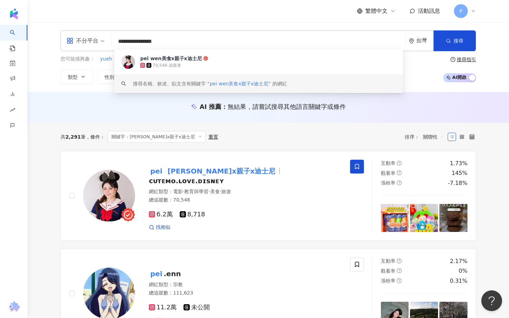
drag, startPoint x: 191, startPoint y: 41, endPoint x: 77, endPoint y: 39, distance: 114.2
click at [77, 39] on div "**********" at bounding box center [268, 40] width 415 height 21
paste input "search"
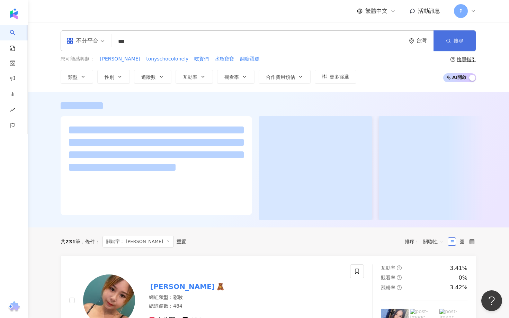
click at [445, 39] on button "搜尋" at bounding box center [454, 40] width 42 height 21
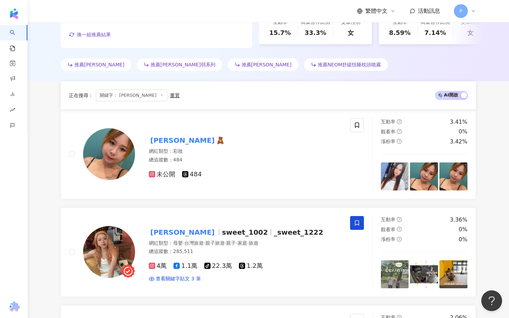
scroll to position [295, 0]
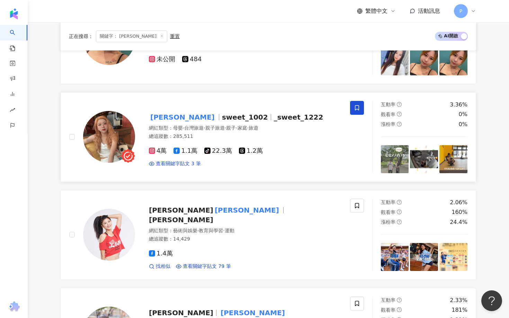
click at [222, 115] on span "sweet_1002" at bounding box center [245, 117] width 46 height 8
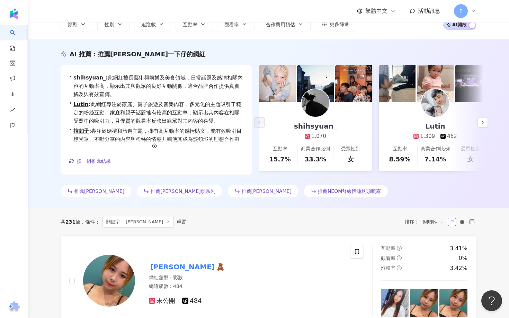
scroll to position [0, 0]
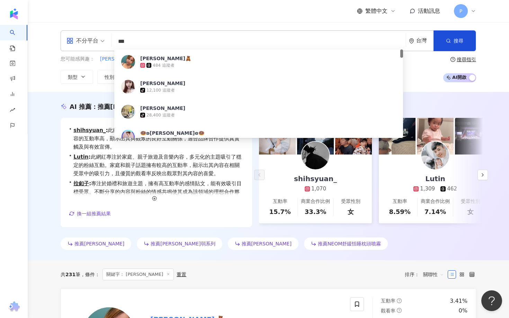
drag, startPoint x: 131, startPoint y: 44, endPoint x: 114, endPoint y: 43, distance: 17.3
click at [114, 43] on input "**" at bounding box center [258, 41] width 289 height 13
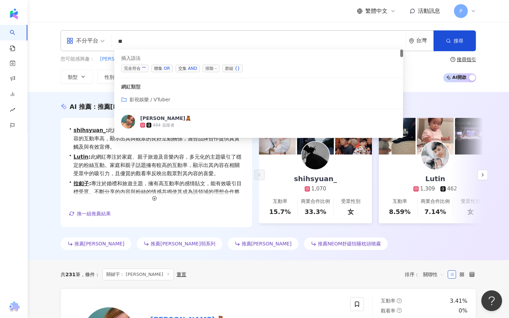
type input "*"
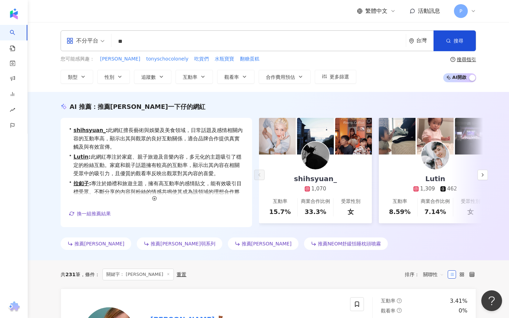
type input "**"
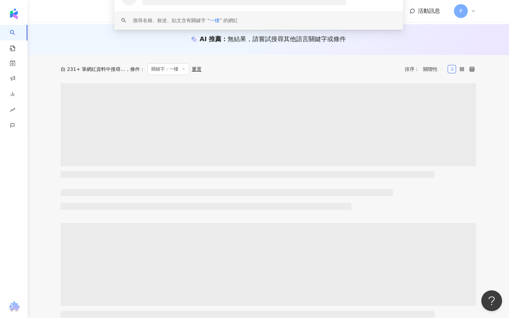
scroll to position [90, 0]
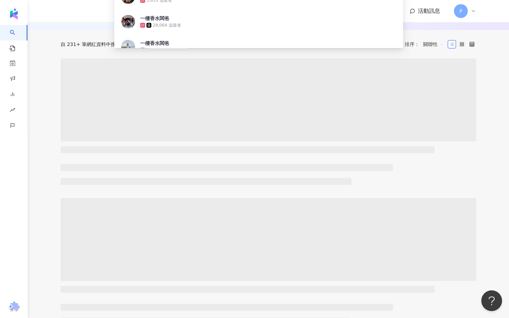
click at [457, 181] on ul at bounding box center [268, 174] width 415 height 21
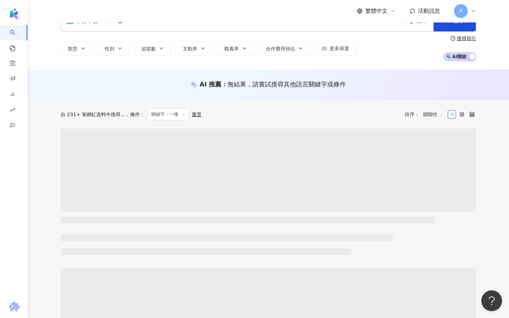
scroll to position [0, 0]
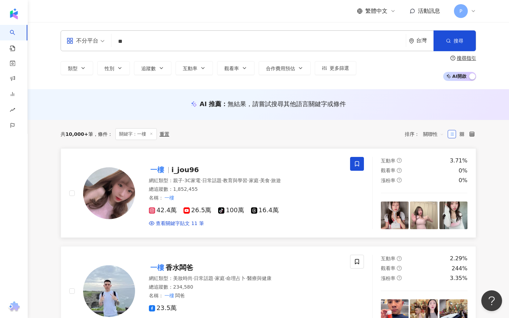
click at [169, 168] on span "一樓" at bounding box center [160, 170] width 22 height 8
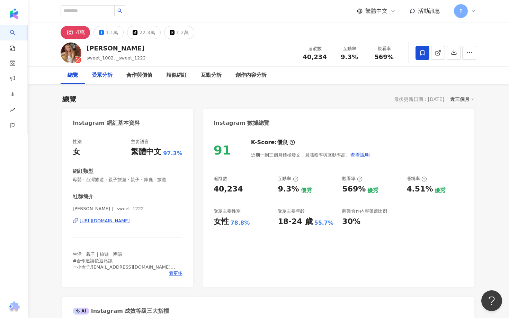
click at [103, 78] on div "受眾分析" at bounding box center [102, 75] width 21 height 8
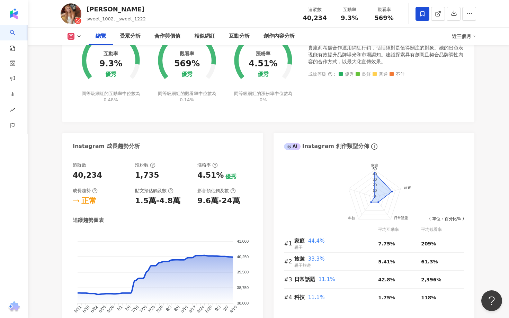
scroll to position [287, 0]
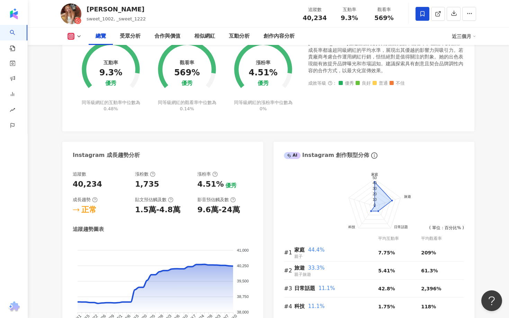
click at [79, 35] on icon at bounding box center [79, 37] width 6 height 6
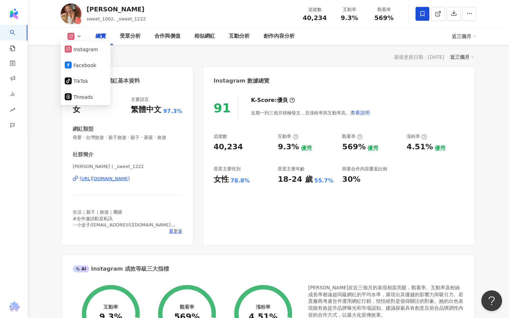
scroll to position [34, 0]
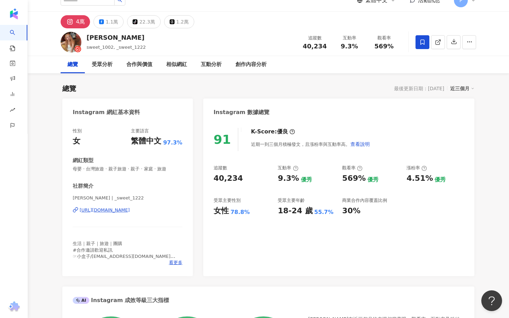
scroll to position [0, 0]
